Goal: Information Seeking & Learning: Learn about a topic

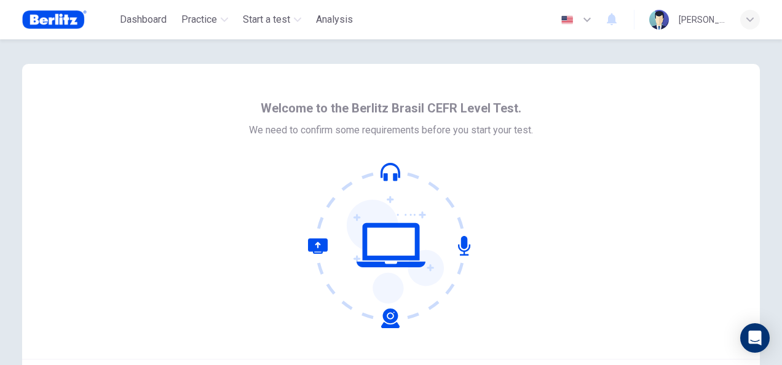
scroll to position [123, 0]
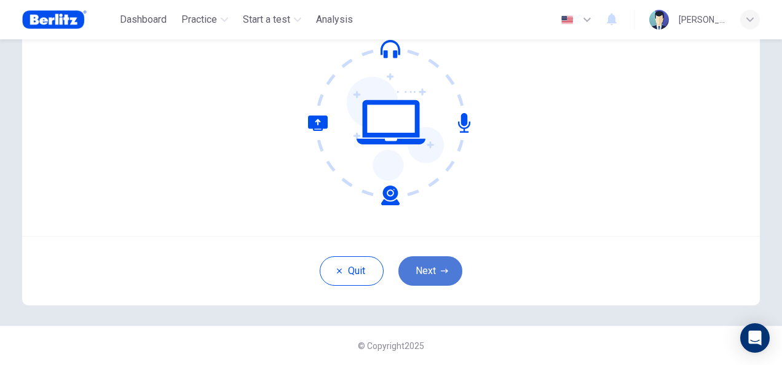
click at [426, 274] on button "Next" at bounding box center [430, 271] width 64 height 30
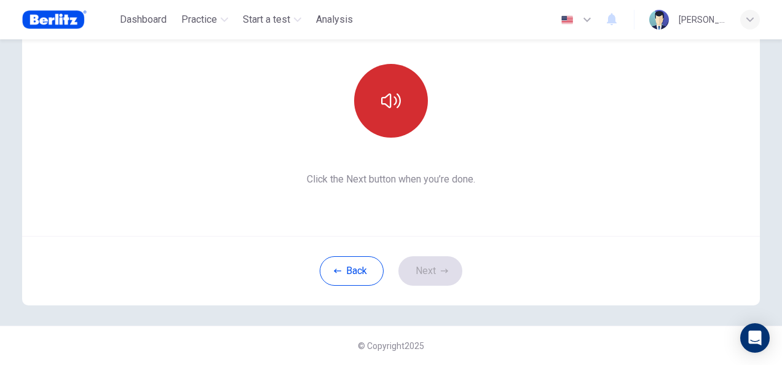
click at [398, 114] on button "button" at bounding box center [391, 101] width 74 height 74
click at [391, 104] on icon "button" at bounding box center [391, 101] width 20 height 20
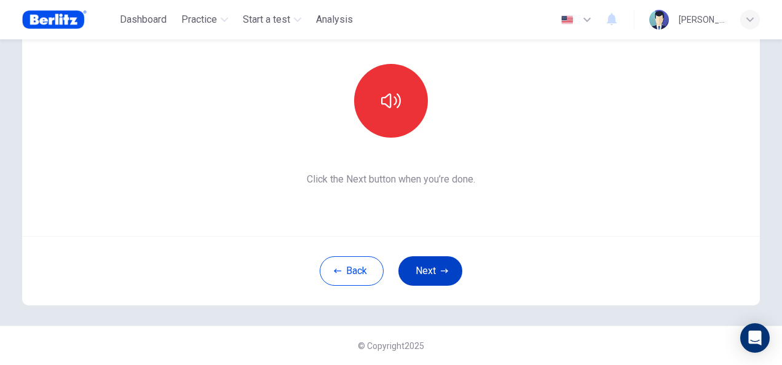
click at [436, 268] on button "Next" at bounding box center [430, 271] width 64 height 30
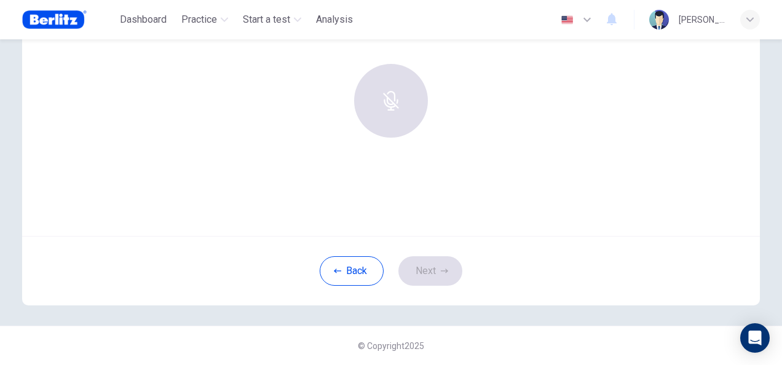
drag, startPoint x: 572, startPoint y: 203, endPoint x: 535, endPoint y: 194, distance: 37.9
click at [564, 200] on div "Use this screen to make sure your microphone is working. Click the record butto…" at bounding box center [391, 88] width 738 height 295
click at [376, 109] on div at bounding box center [391, 101] width 133 height 74
click at [350, 280] on button "Back" at bounding box center [352, 271] width 64 height 30
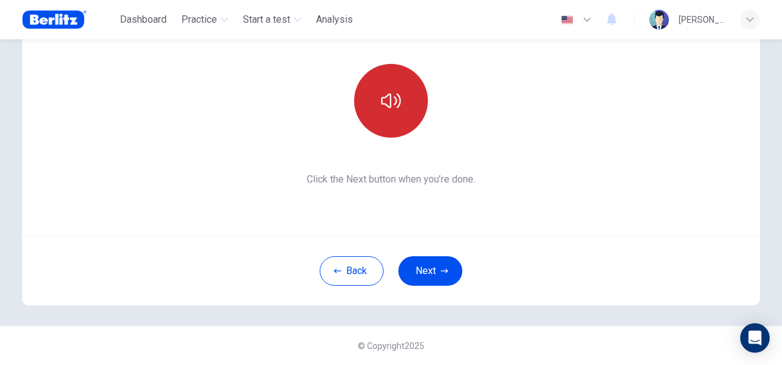
click at [390, 113] on button "button" at bounding box center [391, 101] width 74 height 74
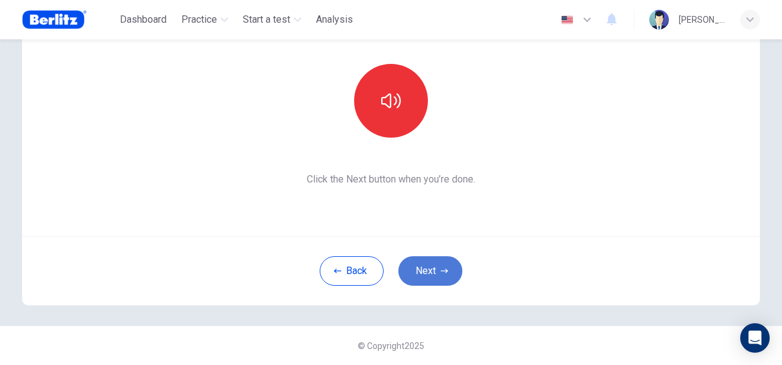
click at [443, 264] on button "Next" at bounding box center [430, 271] width 64 height 30
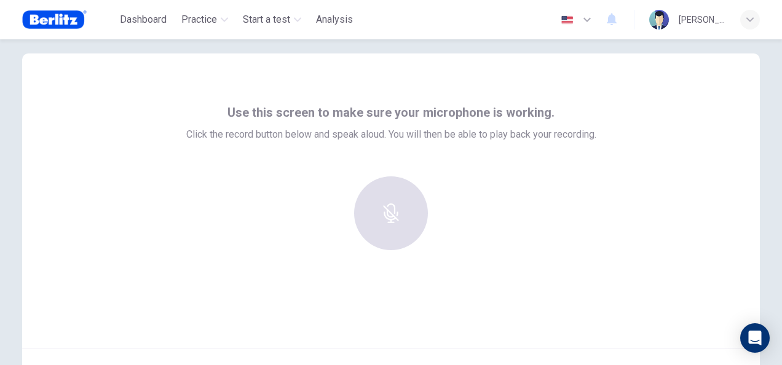
scroll to position [0, 0]
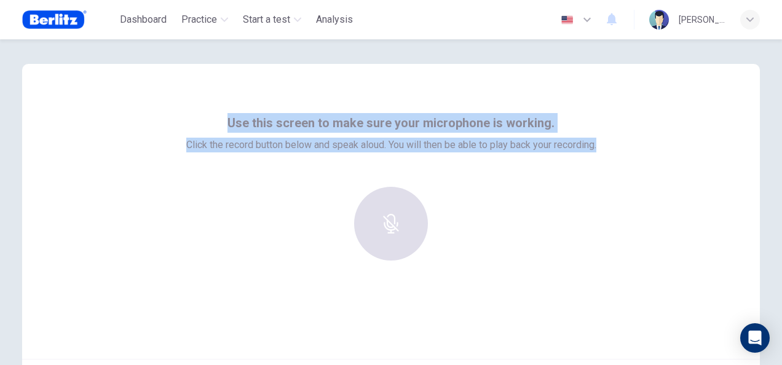
drag, startPoint x: 603, startPoint y: 144, endPoint x: 226, endPoint y: 127, distance: 377.2
click at [226, 127] on div "Use this screen to make sure your microphone is working. Click the record butto…" at bounding box center [391, 211] width 738 height 295
copy div "Use this screen to make sure your microphone is working. Click the record butto…"
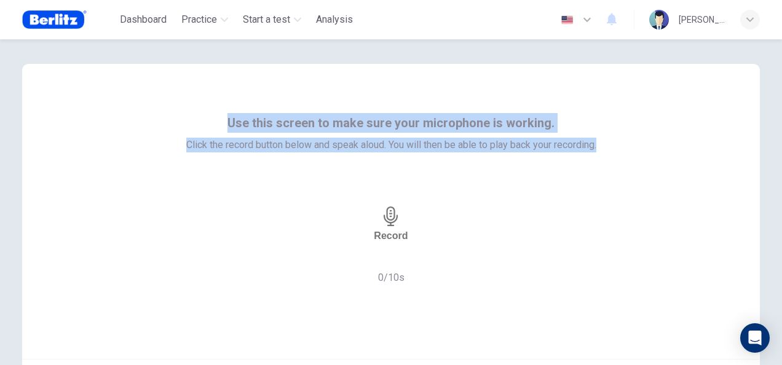
click at [404, 225] on div "Record" at bounding box center [391, 224] width 34 height 35
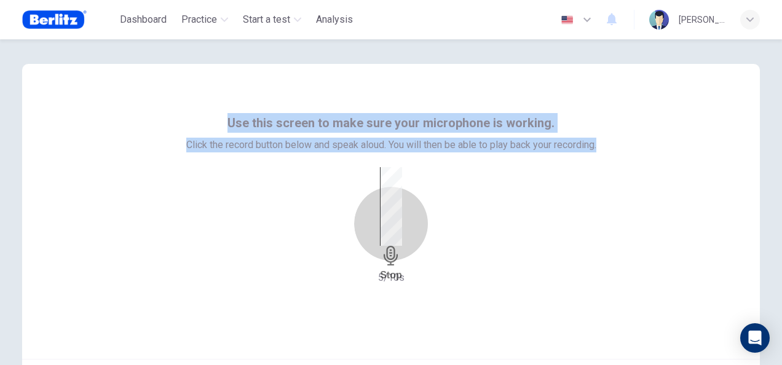
click at [394, 246] on icon "button" at bounding box center [391, 256] width 20 height 20
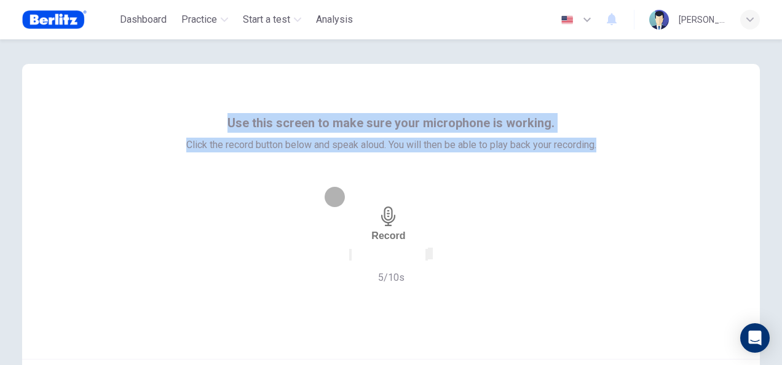
click at [427, 258] on icon "button" at bounding box center [427, 258] width 0 height 0
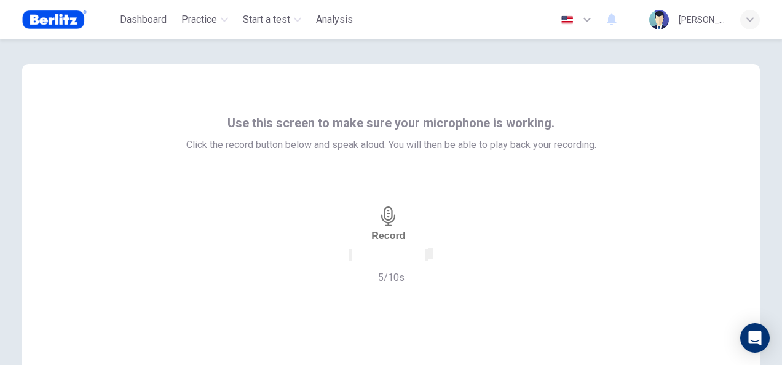
click at [518, 211] on div "Record 5/10s" at bounding box center [391, 236] width 410 height 98
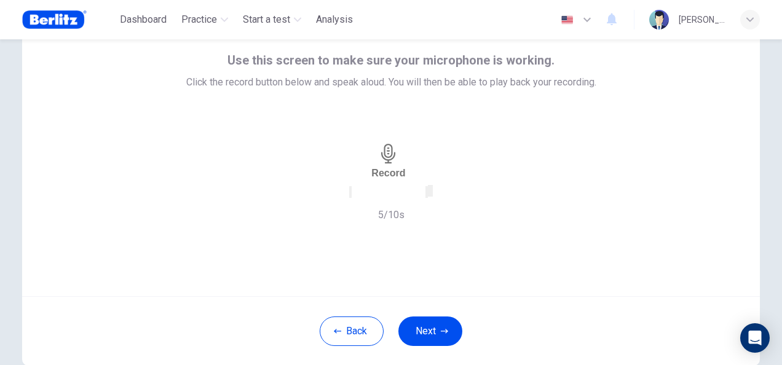
scroll to position [123, 0]
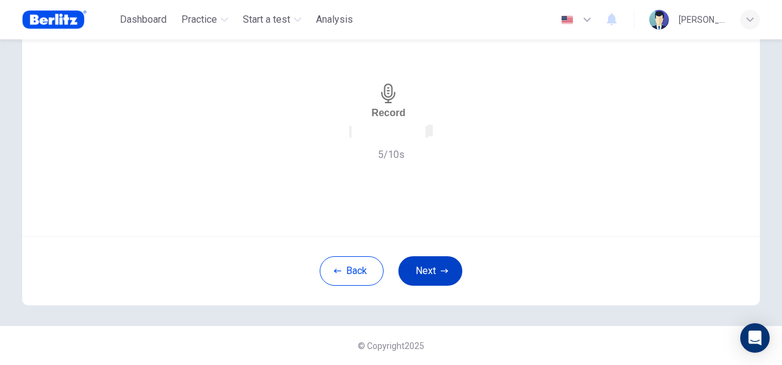
click at [443, 264] on button "Next" at bounding box center [430, 271] width 64 height 30
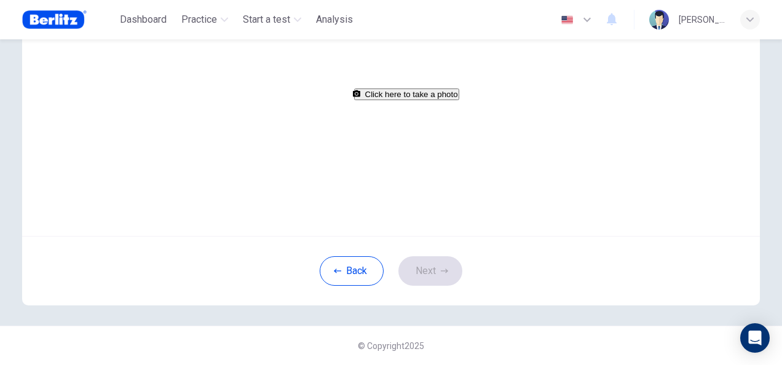
click at [400, 100] on button "Click here to take a photo" at bounding box center [406, 95] width 105 height 12
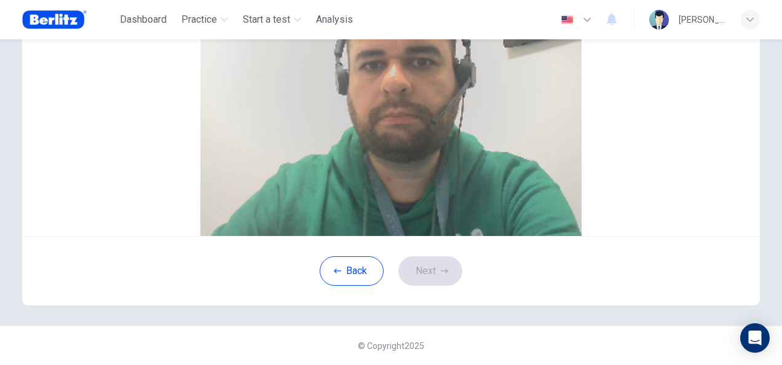
click at [218, 18] on button "Save" at bounding box center [207, 13] width 21 height 12
click at [452, 286] on button "Next" at bounding box center [430, 271] width 64 height 30
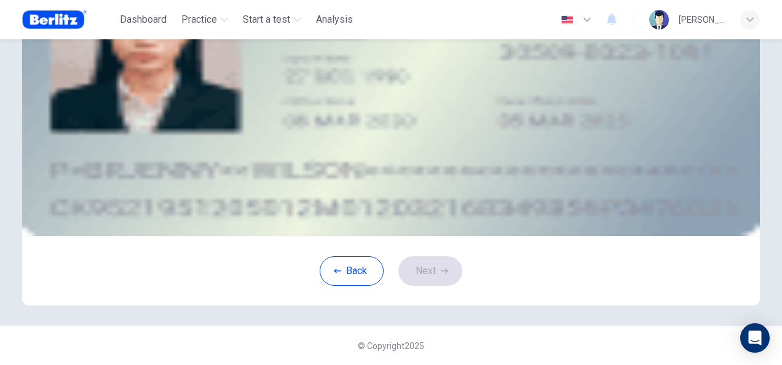
click at [88, 45] on icon "take photo" at bounding box center [88, 45] width 0 height 0
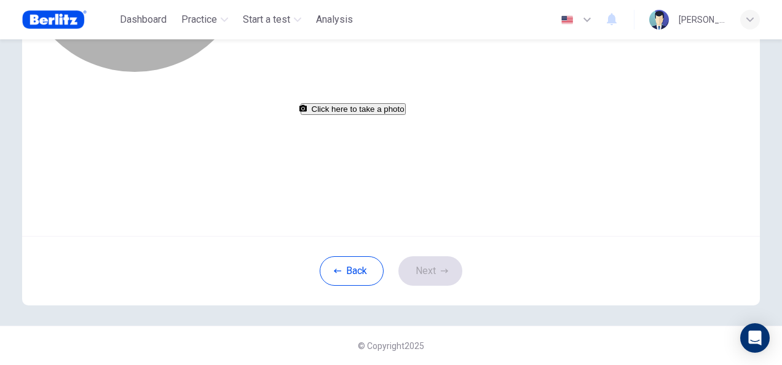
click at [406, 115] on button "Click here to take a photo" at bounding box center [353, 109] width 105 height 12
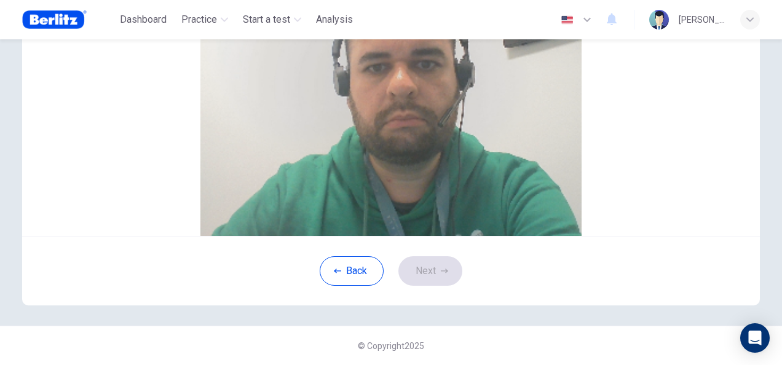
click at [165, 33] on button "Save" at bounding box center [154, 28] width 21 height 12
click at [446, 286] on button "Next" at bounding box center [430, 271] width 64 height 30
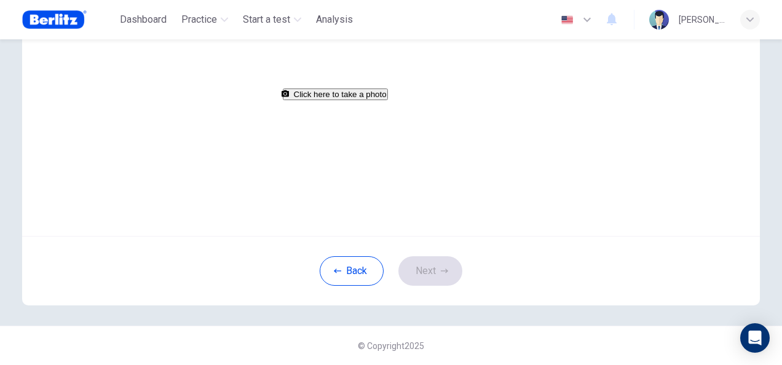
click at [388, 100] on button "Click here to take a photo" at bounding box center [335, 95] width 105 height 12
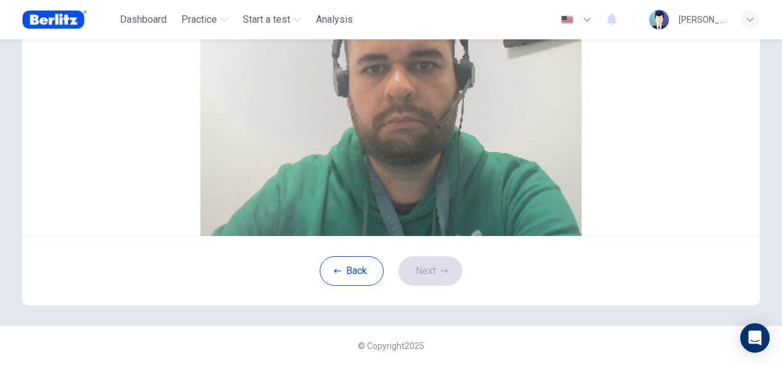
click at [147, 18] on button "Save" at bounding box center [136, 13] width 21 height 12
click at [448, 286] on button "Next" at bounding box center [430, 271] width 64 height 30
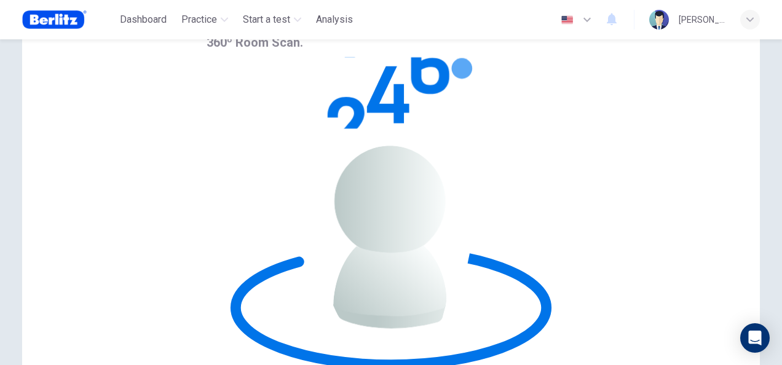
scroll to position [61, 0]
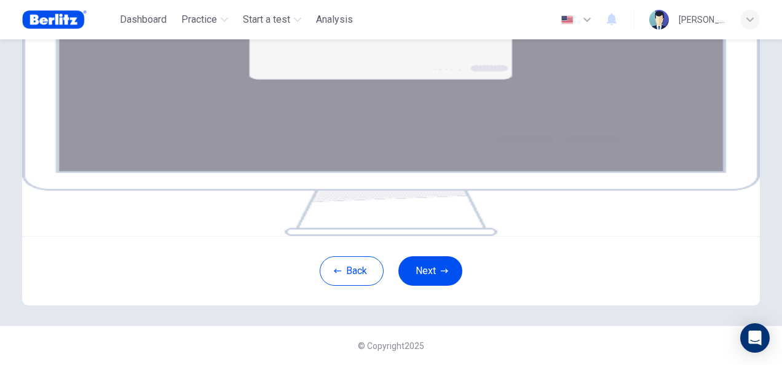
scroll to position [184, 0]
click at [441, 286] on button "Next" at bounding box center [430, 271] width 64 height 30
click at [427, 286] on button "Next" at bounding box center [430, 271] width 64 height 30
click at [447, 286] on button "Next" at bounding box center [430, 271] width 64 height 30
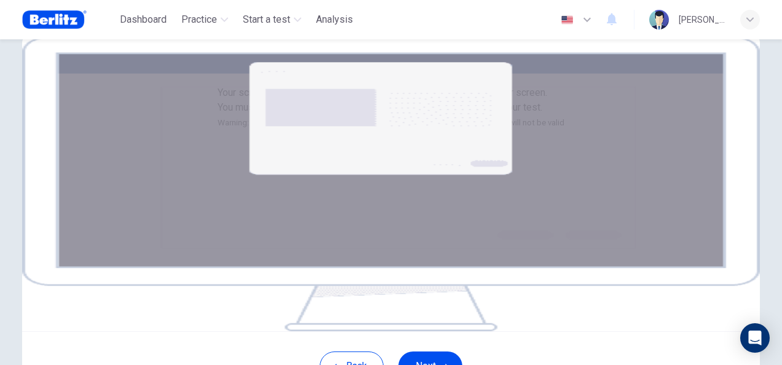
scroll to position [0, 0]
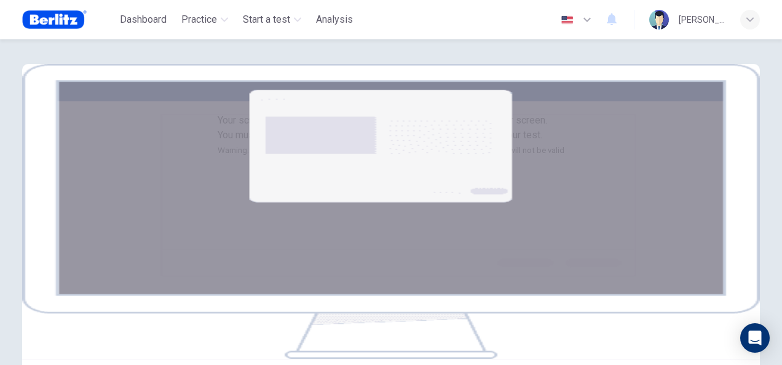
click at [433, 156] on span "Click the Next button to select your screen. You must share your entire screen …" at bounding box center [391, 134] width 347 height 41
click at [423, 155] on small "Warning: if you use multiple screens/monitors, disconnect them now or your test…" at bounding box center [391, 150] width 347 height 9
click at [349, 156] on span "Click the Next button to select your screen. You must share your entire screen …" at bounding box center [391, 134] width 347 height 41
drag, startPoint x: 215, startPoint y: 202, endPoint x: 555, endPoint y: 204, distance: 339.9
click at [555, 155] on small "Warning: if you use multiple screens/monitors, disconnect them now or your test…" at bounding box center [391, 150] width 347 height 9
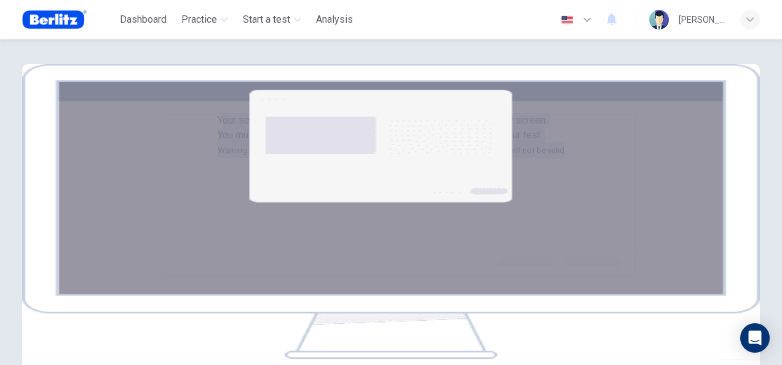
drag, startPoint x: 301, startPoint y: 123, endPoint x: 562, endPoint y: 208, distance: 274.6
click at [562, 158] on div "Your screen will also be recorded. Click the Next button to select your screen.…" at bounding box center [391, 135] width 347 height 45
copy div "our screen will also be recorded. Click the Next button to select your screen. …"
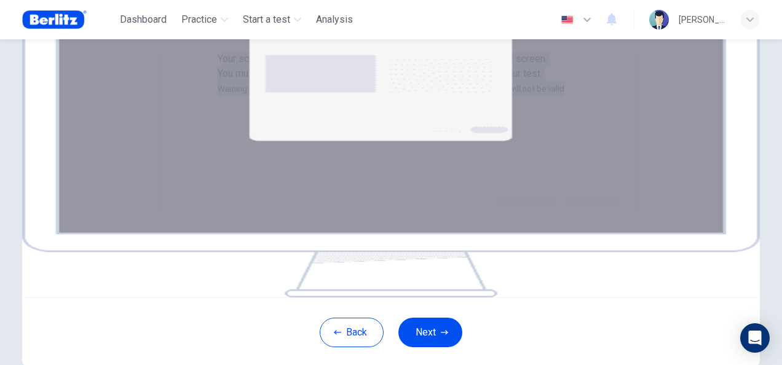
click at [564, 96] on div "Your screen will also be recorded. Click the Next button to select your screen.…" at bounding box center [391, 74] width 347 height 45
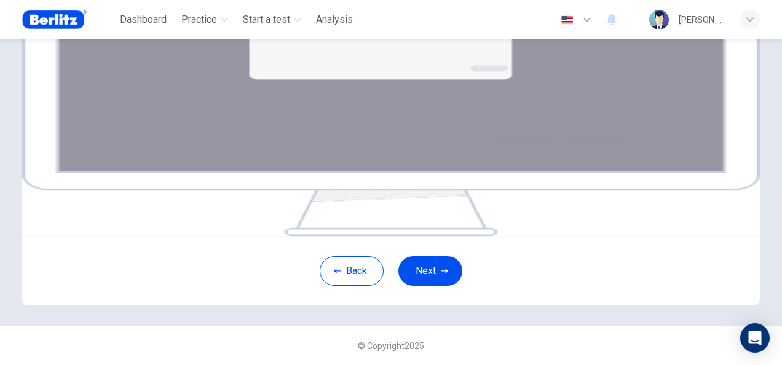
scroll to position [184, 0]
click at [400, 119] on img at bounding box center [391, 88] width 738 height 295
click at [426, 286] on button "Next" at bounding box center [430, 271] width 64 height 30
drag, startPoint x: 578, startPoint y: 28, endPoint x: 661, endPoint y: 47, distance: 85.1
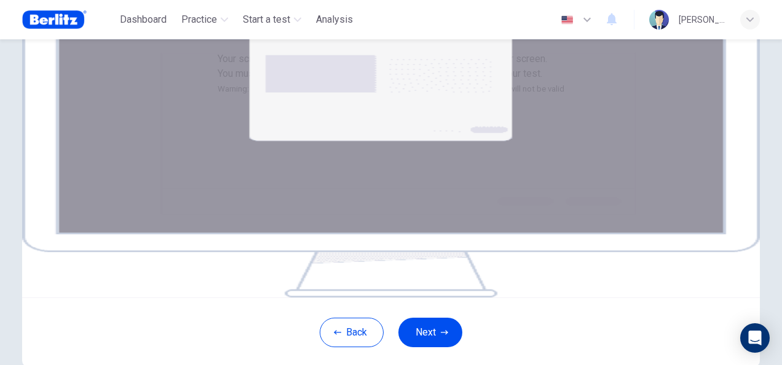
scroll to position [249, 0]
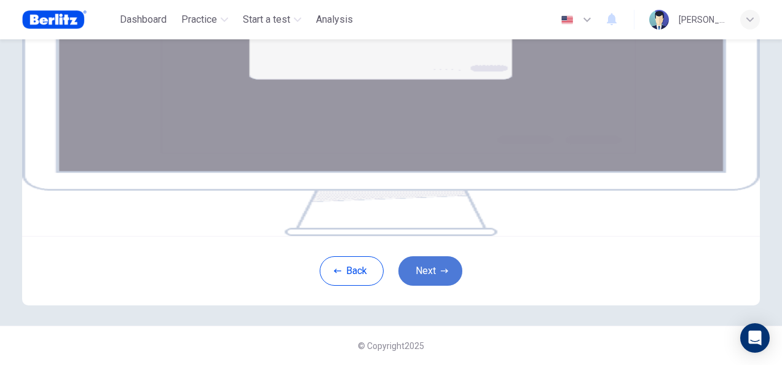
click at [435, 269] on button "Next" at bounding box center [430, 271] width 64 height 30
click at [447, 264] on button "Next" at bounding box center [430, 271] width 64 height 30
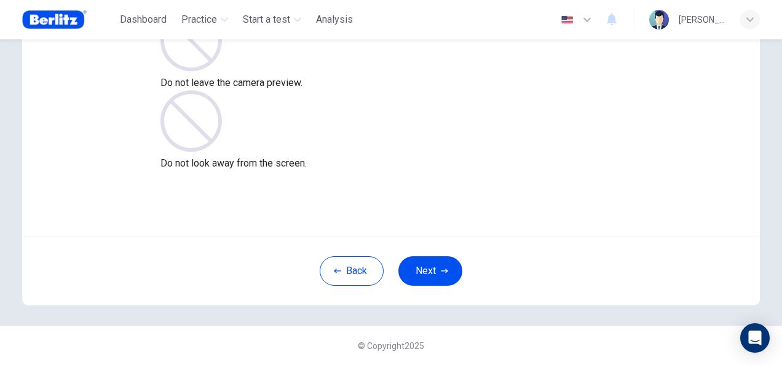
scroll to position [123, 0]
click at [449, 270] on button "Next" at bounding box center [430, 271] width 64 height 30
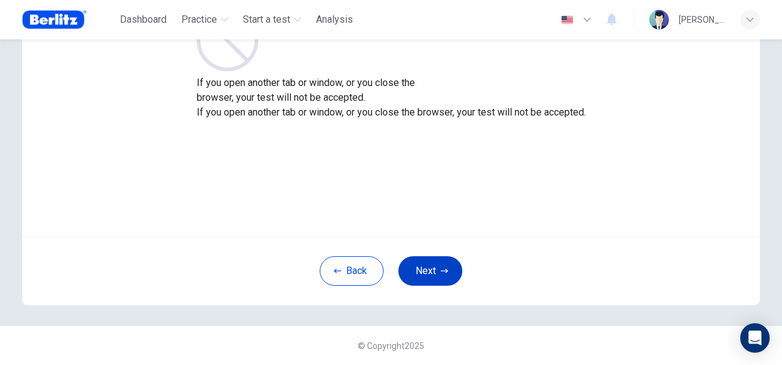
click at [449, 270] on button "Next" at bounding box center [430, 271] width 64 height 30
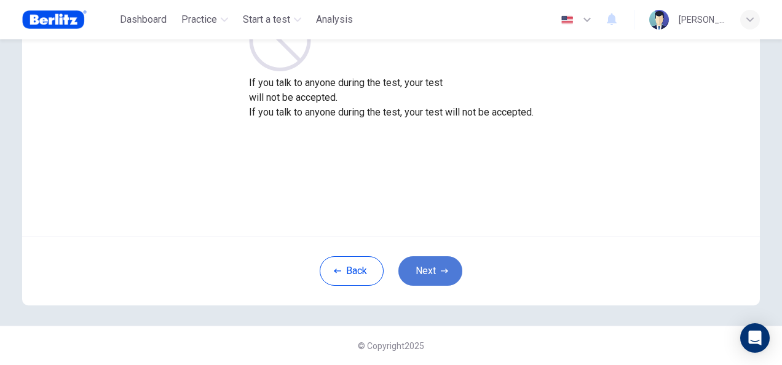
click at [449, 270] on button "Next" at bounding box center [430, 271] width 64 height 30
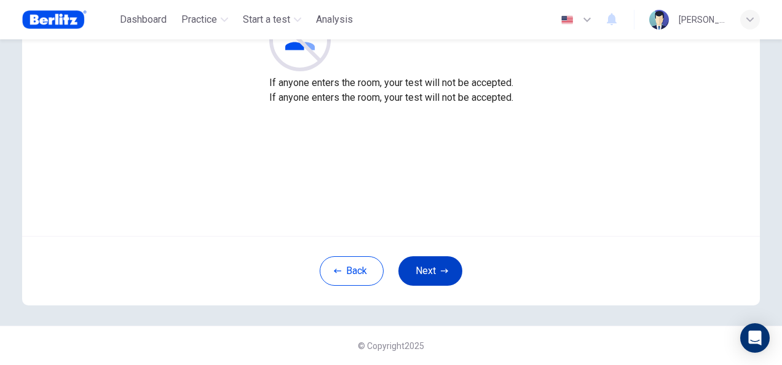
click at [449, 271] on button "Next" at bounding box center [430, 271] width 64 height 30
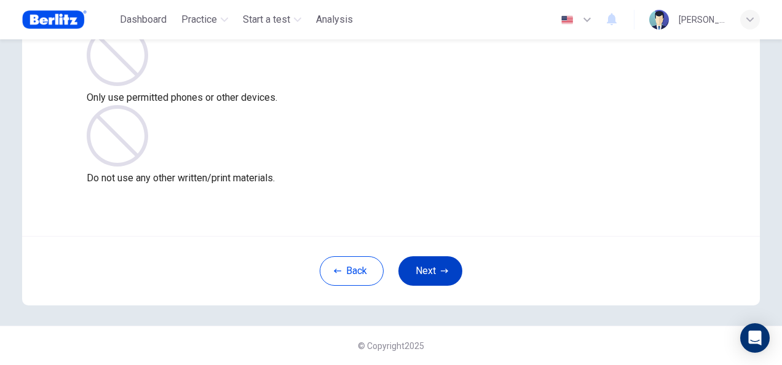
click at [449, 271] on button "Next" at bounding box center [430, 271] width 64 height 30
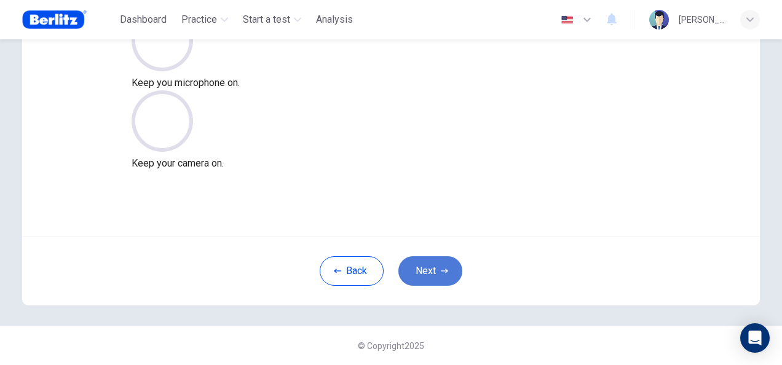
click at [449, 271] on button "Next" at bounding box center [430, 271] width 64 height 30
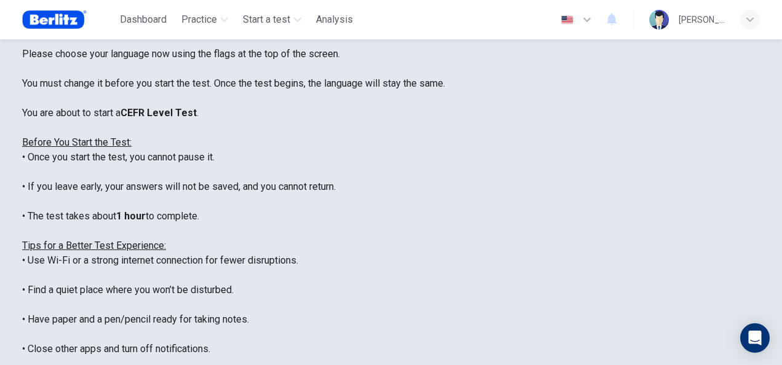
scroll to position [246, 0]
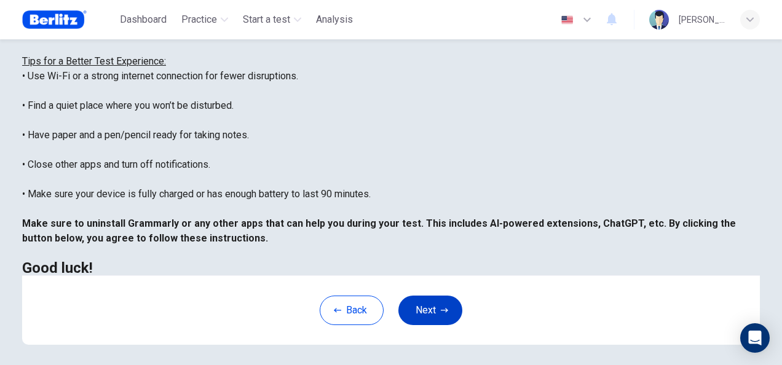
click at [423, 302] on button "Next" at bounding box center [430, 311] width 64 height 30
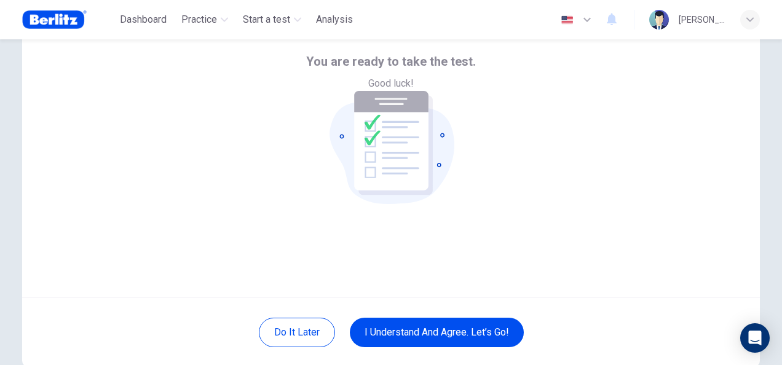
scroll to position [123, 0]
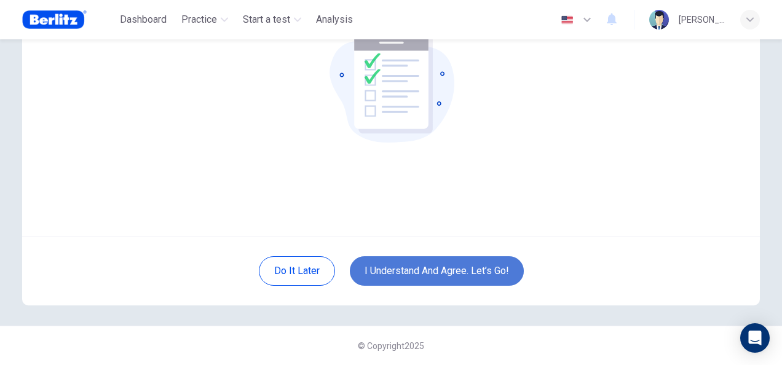
click at [463, 270] on button "I understand and agree. Let’s go!" at bounding box center [437, 271] width 174 height 30
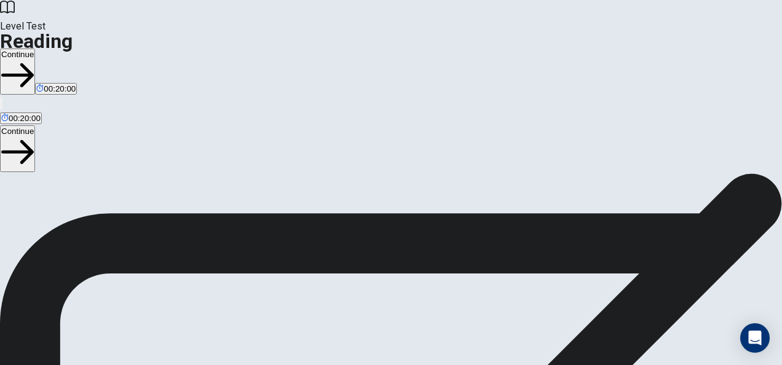
scroll to position [45, 0]
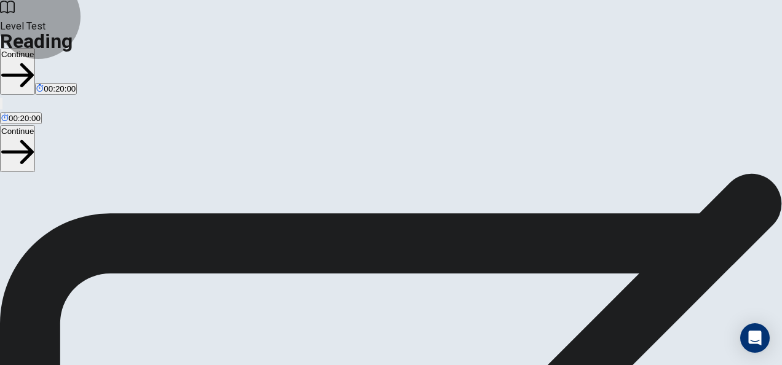
click at [35, 125] on button "Continue" at bounding box center [17, 148] width 35 height 46
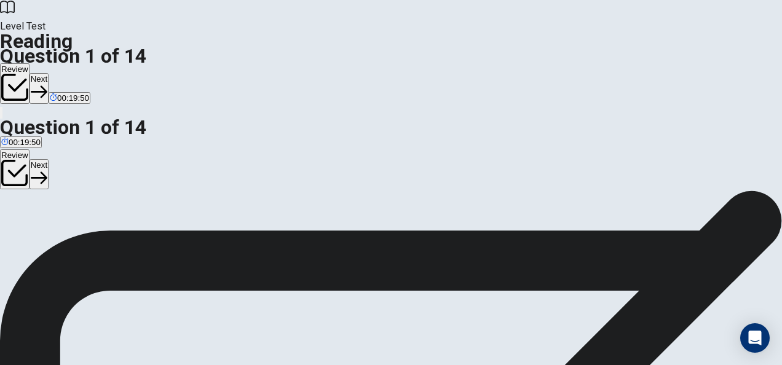
scroll to position [61, 0]
click at [49, 159] on button "Next" at bounding box center [39, 174] width 19 height 30
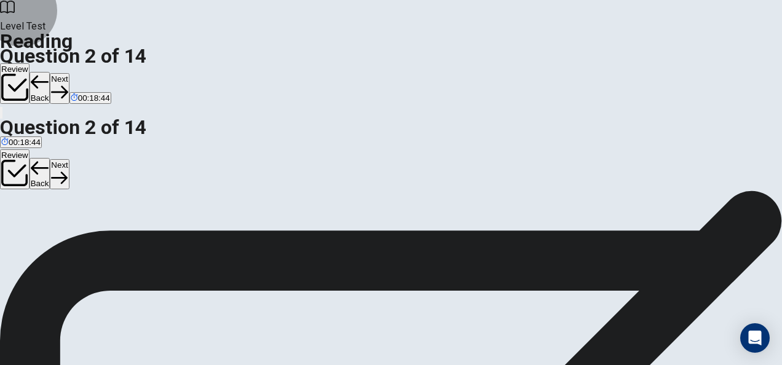
click at [69, 159] on button "Next" at bounding box center [59, 174] width 19 height 30
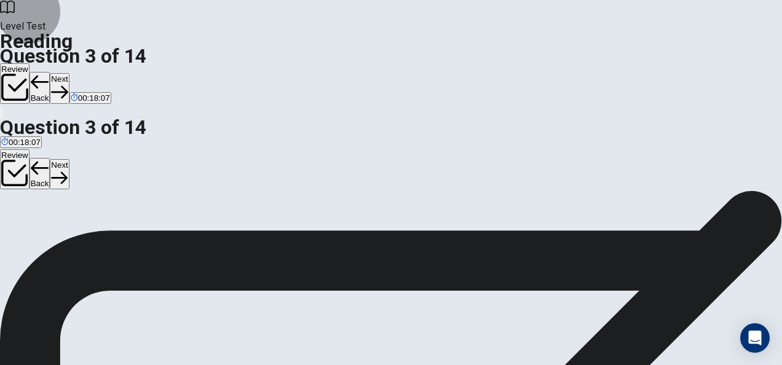
click at [69, 159] on button "Next" at bounding box center [59, 174] width 19 height 30
